Goal: Use online tool/utility: Utilize a website feature to perform a specific function

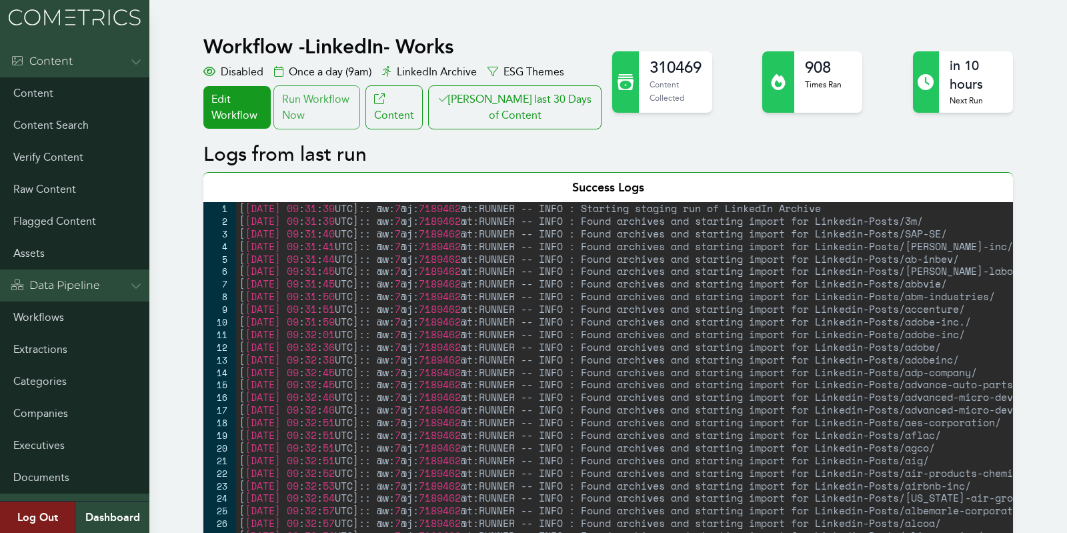
click at [312, 98] on div "Run Workflow Now" at bounding box center [317, 107] width 87 height 44
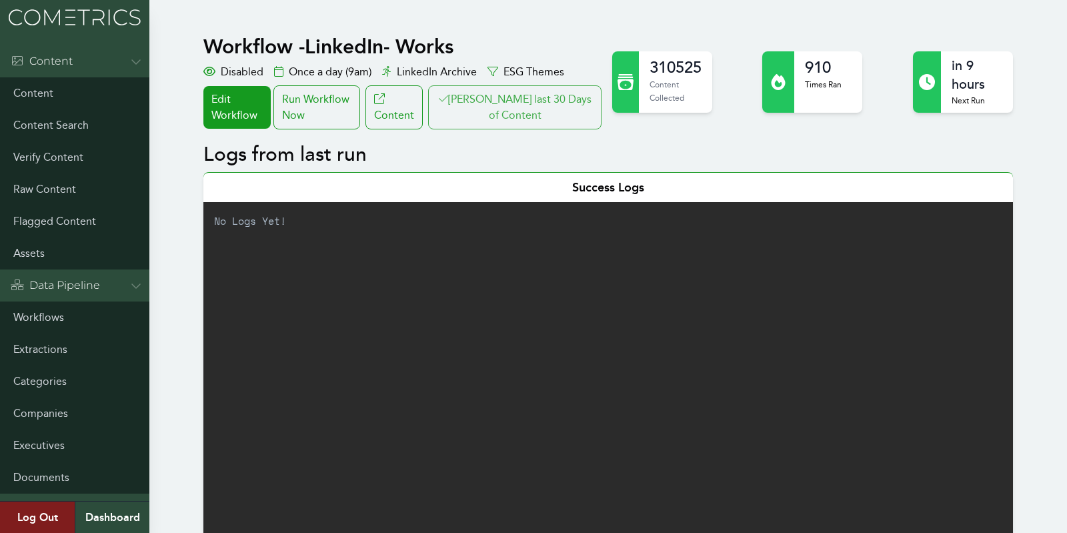
click at [552, 115] on button "[PERSON_NAME] last 30 Days of Content" at bounding box center [514, 107] width 173 height 44
